Goal: Find specific page/section: Find specific page/section

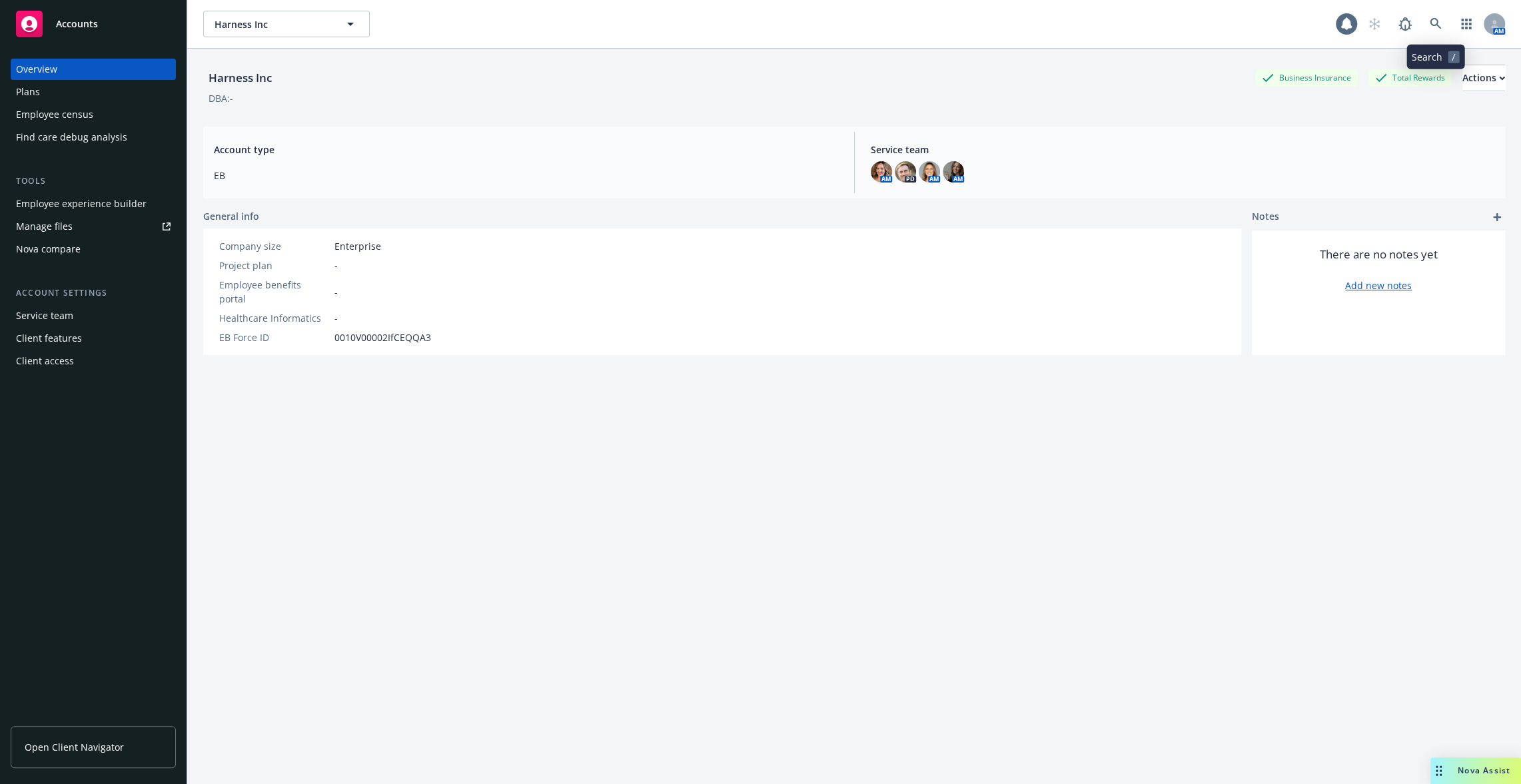
click at [1439, 19] on icon at bounding box center [1435, 23] width 12 height 12
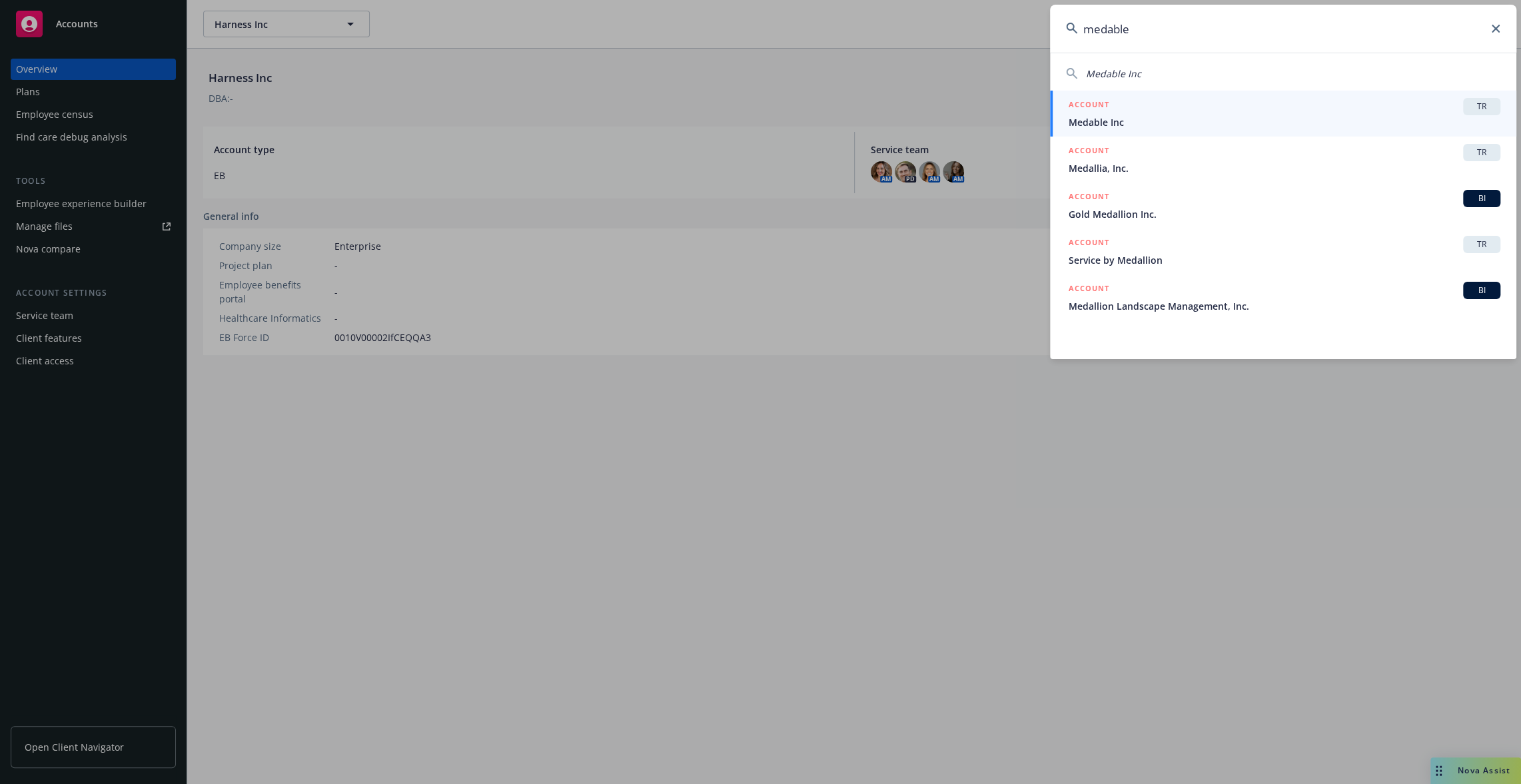
type input "medable"
click at [1212, 119] on span "Medable Inc" at bounding box center [1284, 122] width 432 height 14
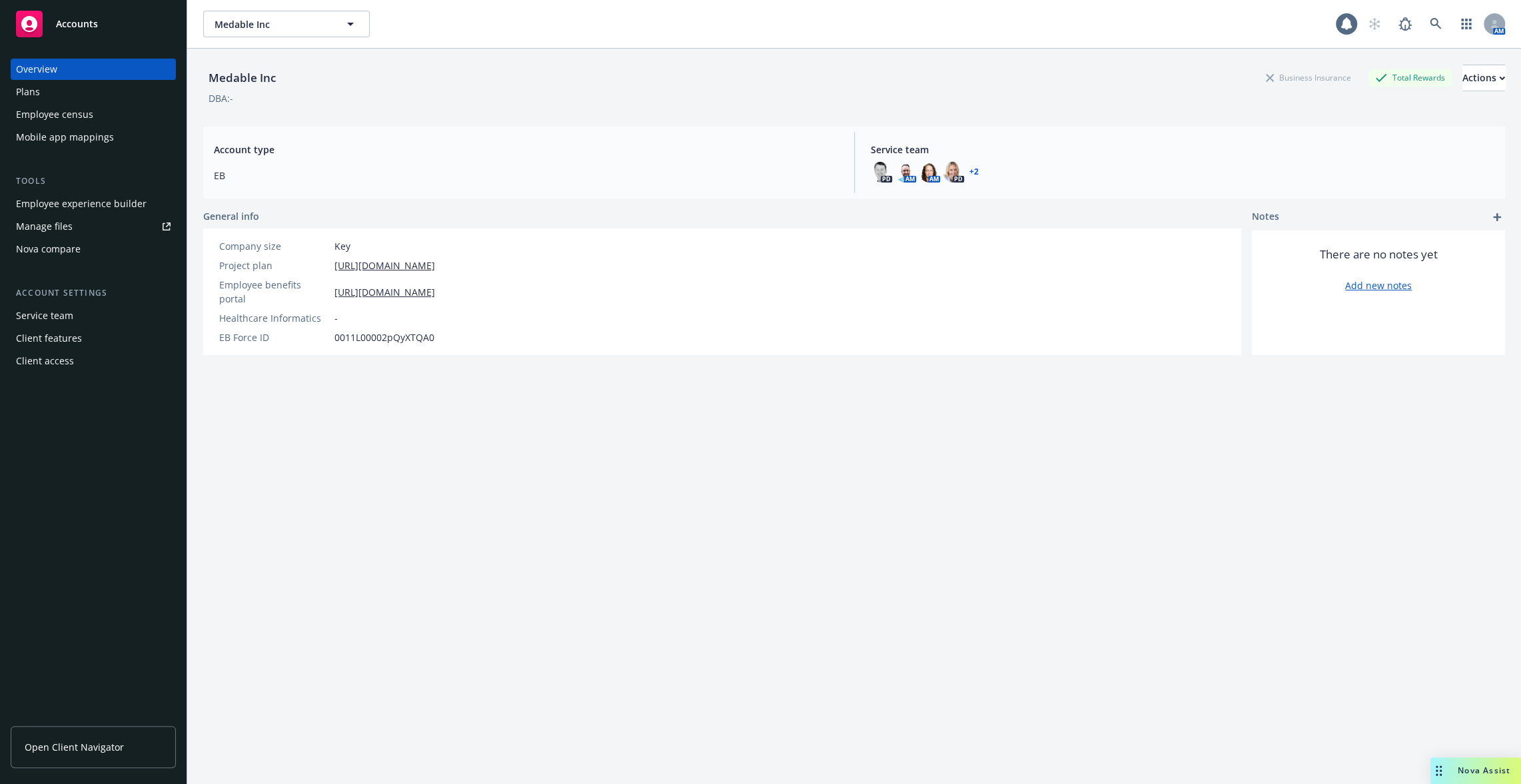
click at [92, 196] on div "Employee experience builder" at bounding box center [81, 204] width 131 height 21
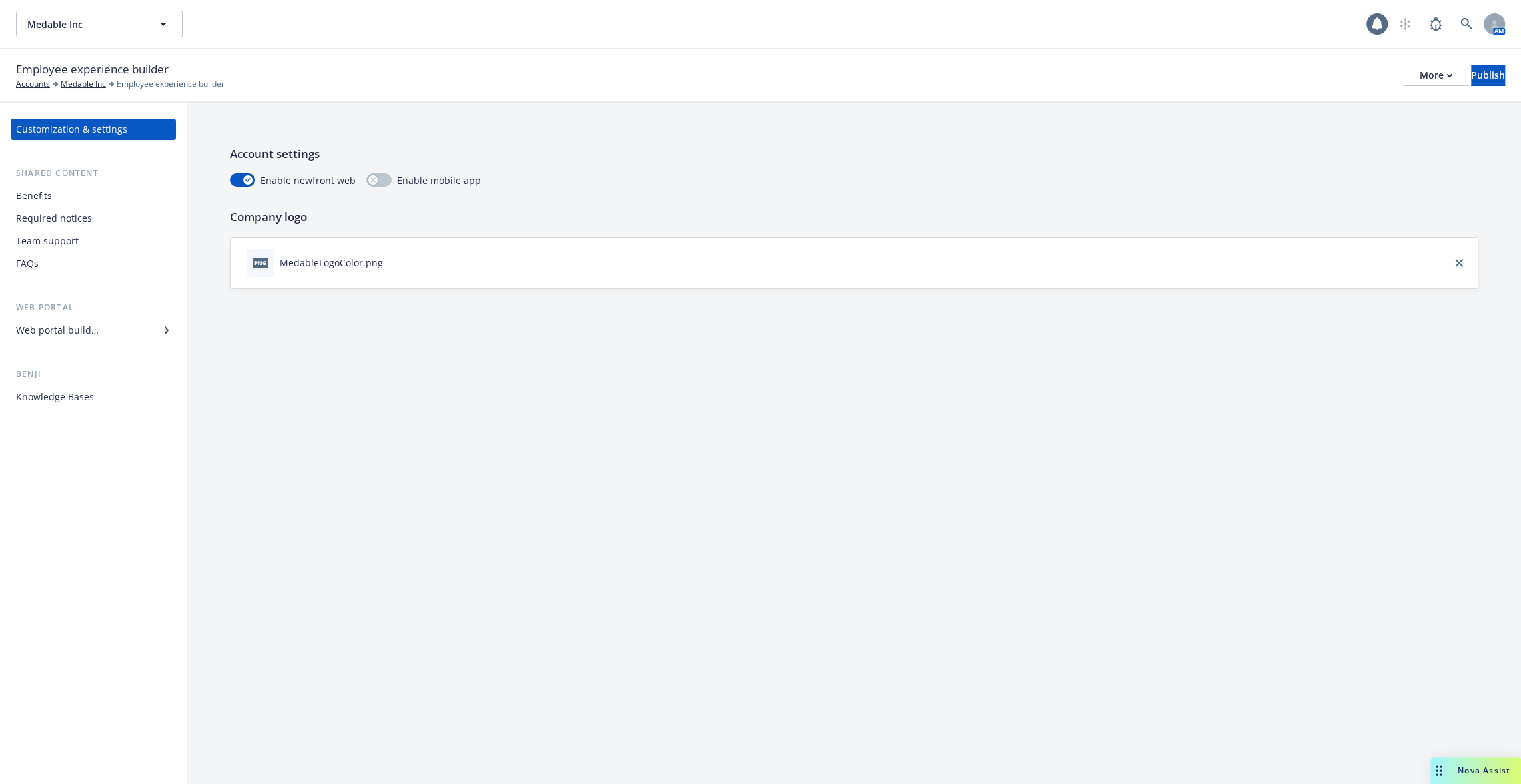
click at [110, 204] on div "Benefits" at bounding box center [93, 195] width 155 height 21
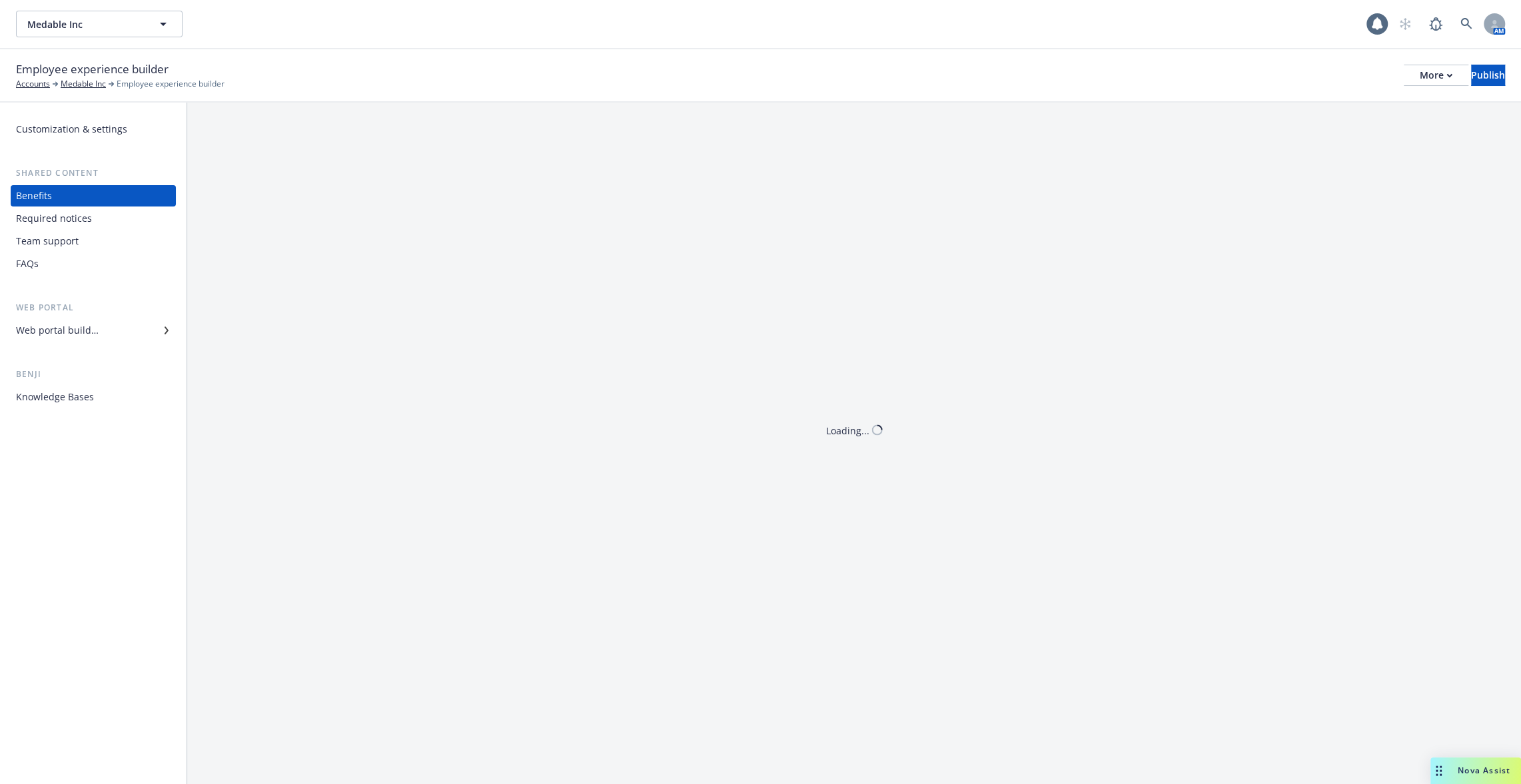
click at [110, 204] on div "Benefits" at bounding box center [93, 195] width 155 height 21
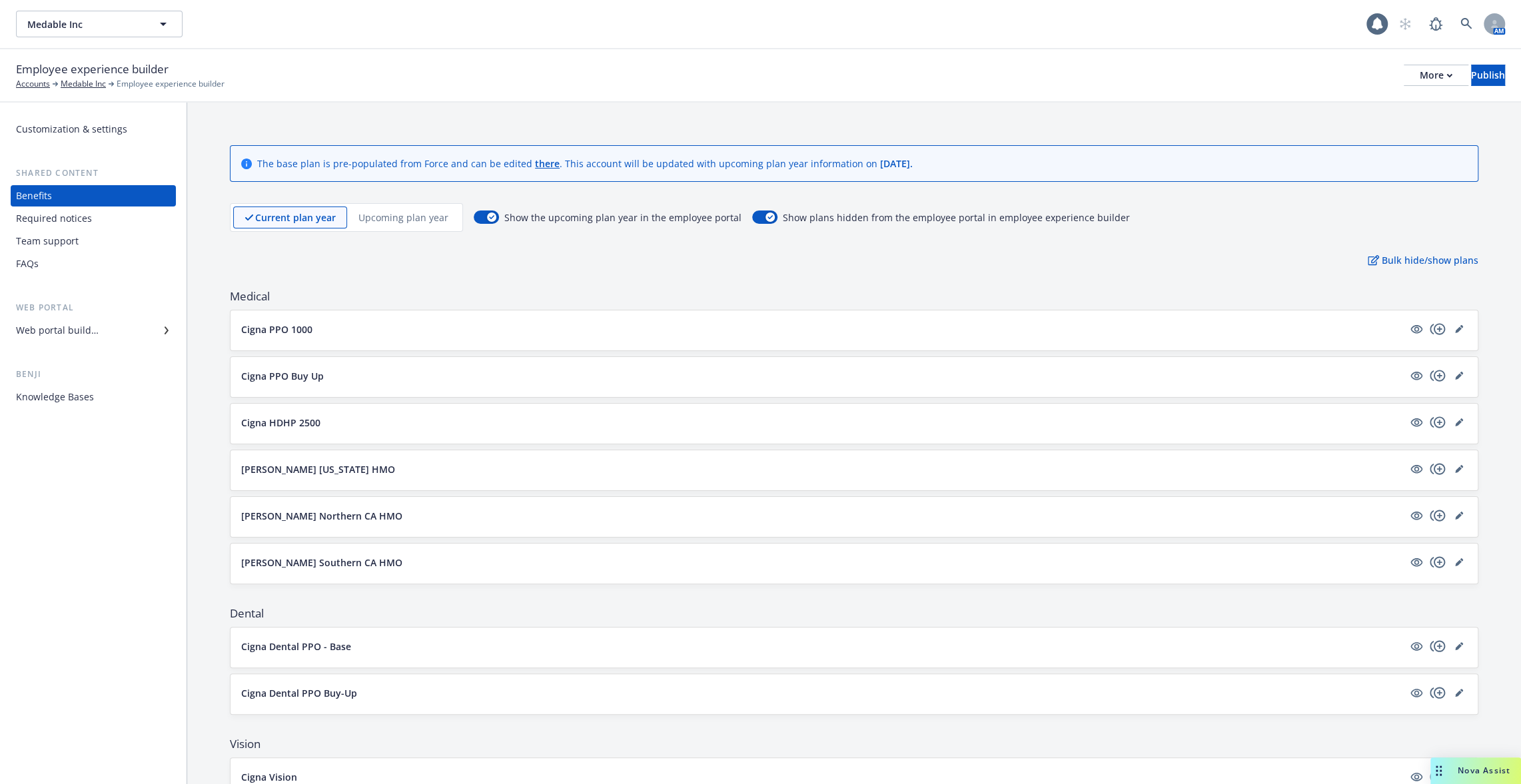
click at [119, 332] on div "Web portal builder" at bounding box center [93, 330] width 155 height 21
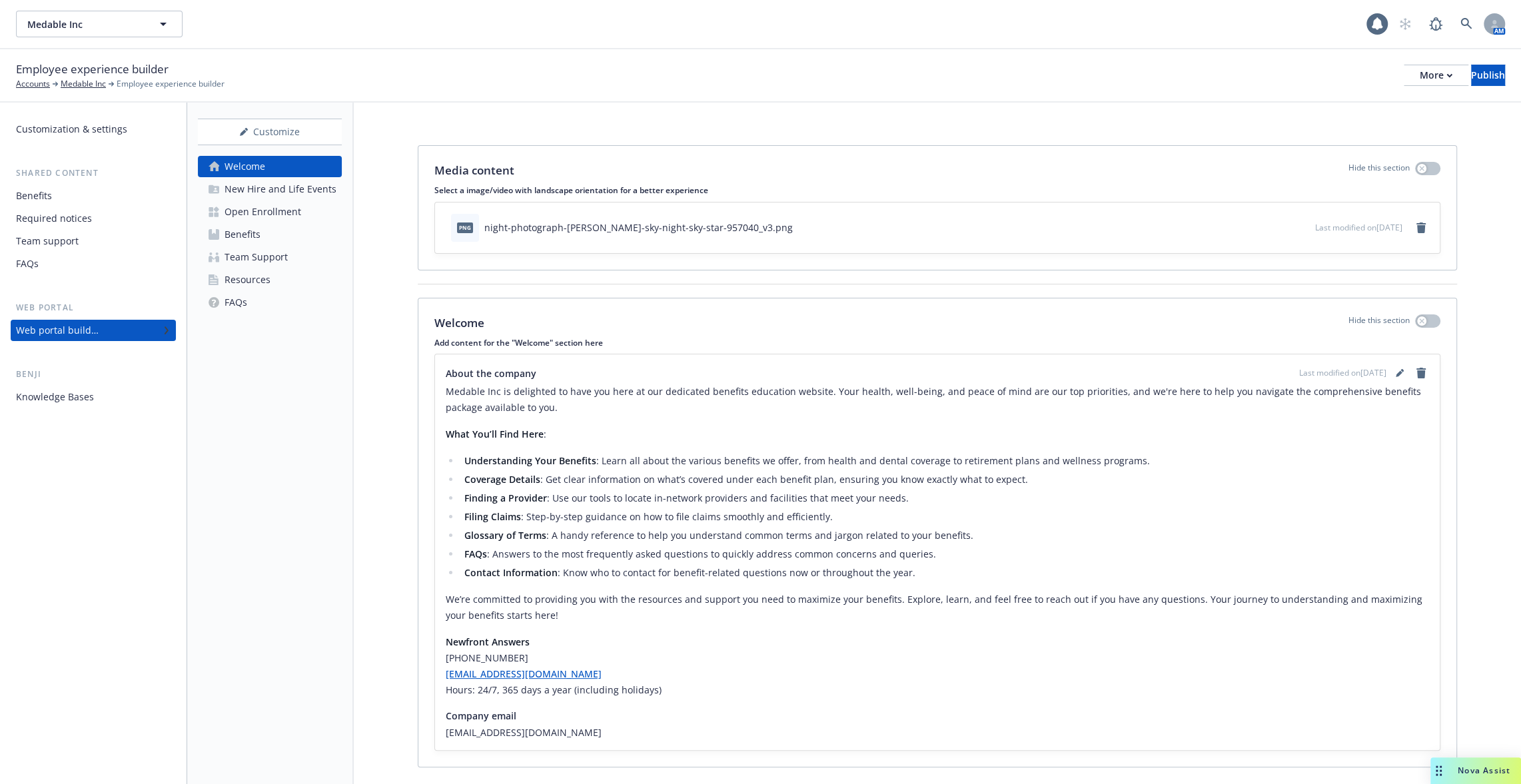
click at [266, 199] on div "New Hire and Life Events" at bounding box center [280, 189] width 112 height 21
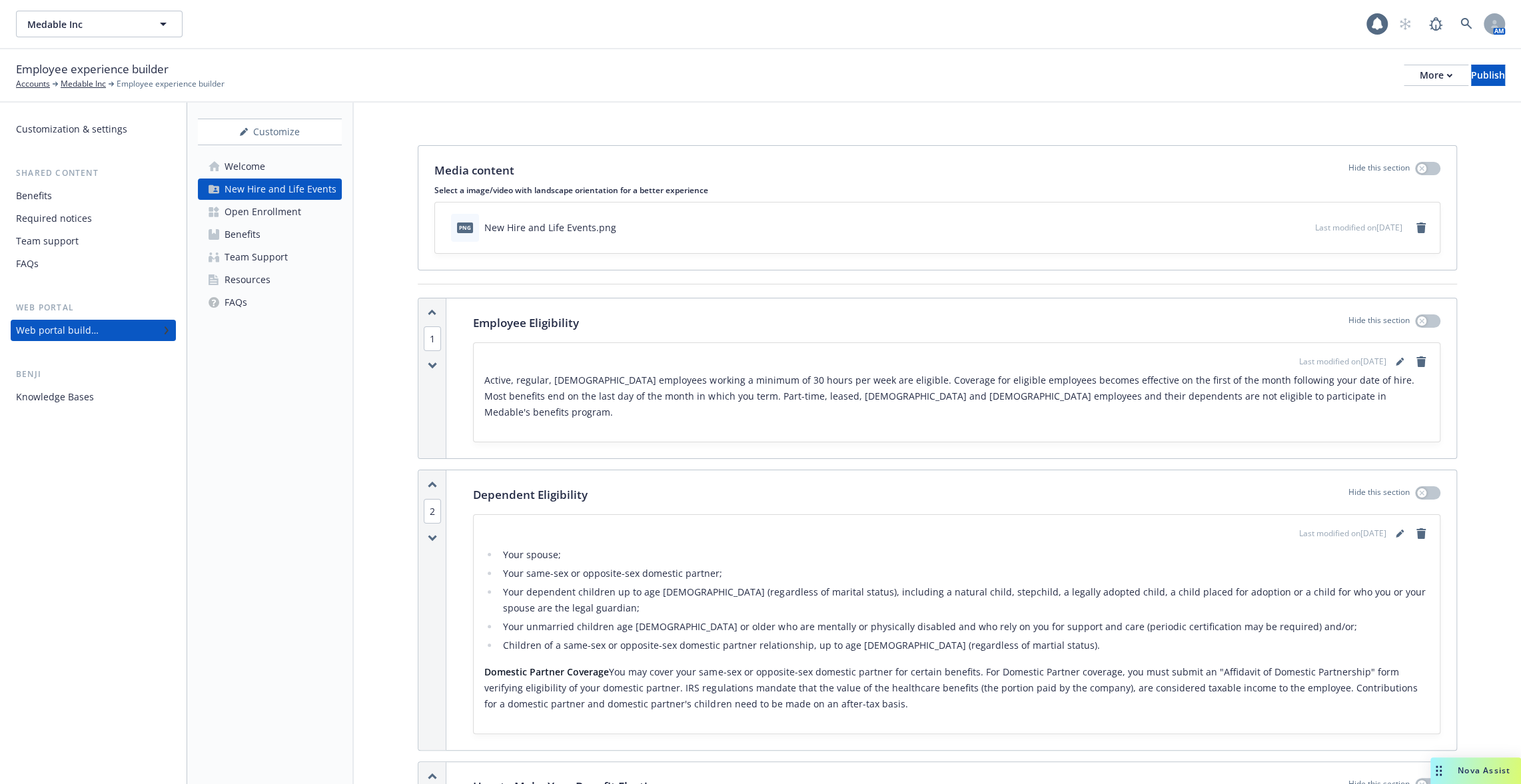
click at [266, 205] on div "Open Enrollment" at bounding box center [262, 211] width 77 height 21
